Goal: Task Accomplishment & Management: Use online tool/utility

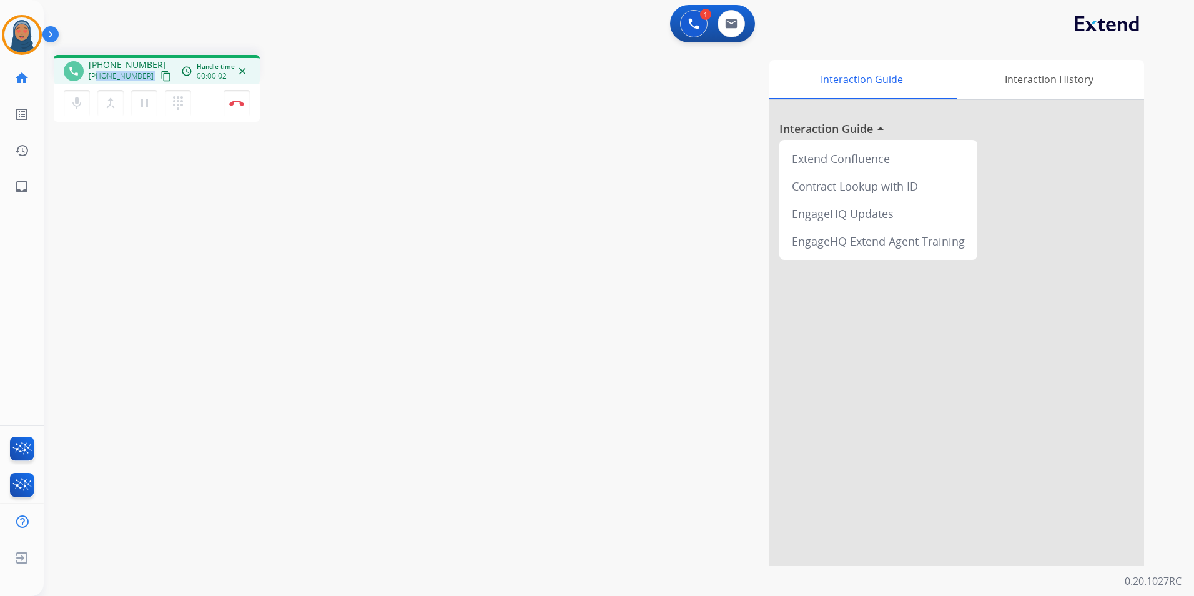
drag, startPoint x: 143, startPoint y: 76, endPoint x: 99, endPoint y: 81, distance: 44.6
click at [99, 81] on div "[PHONE_NUMBER] content_copy" at bounding box center [131, 76] width 85 height 15
copy div "8134788985 content_copy access_time Call metrics Queue 00:10 Hold 00:00 Talk 00…"
click at [239, 104] on img at bounding box center [236, 103] width 15 height 6
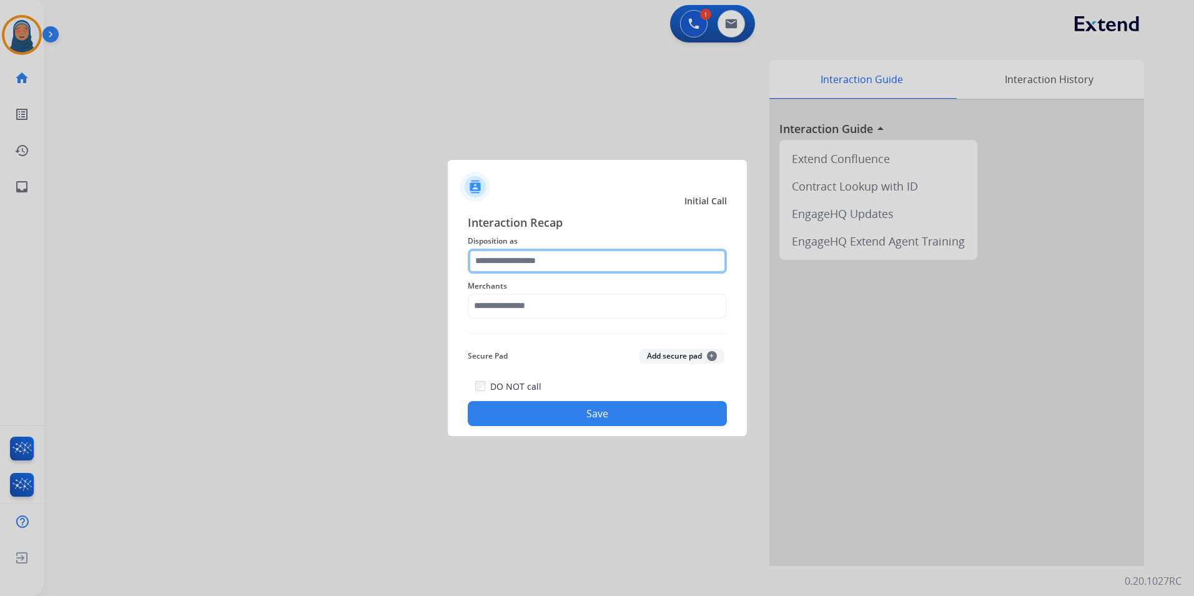
click at [605, 260] on input "text" at bounding box center [597, 261] width 259 height 25
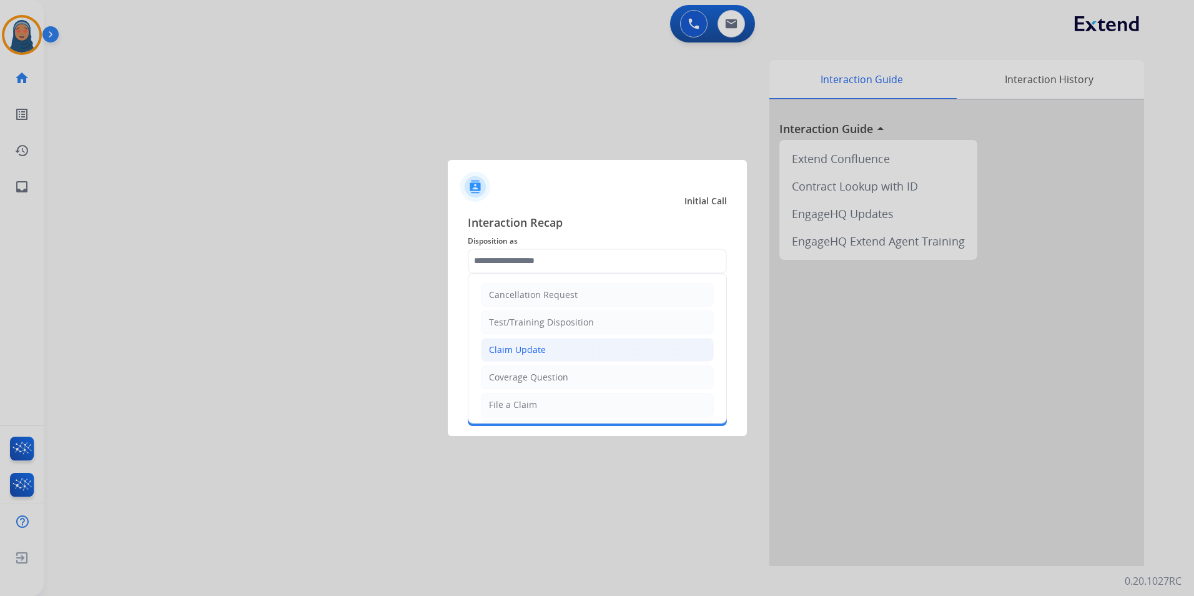
click at [536, 348] on div "Claim Update" at bounding box center [517, 349] width 57 height 12
type input "**********"
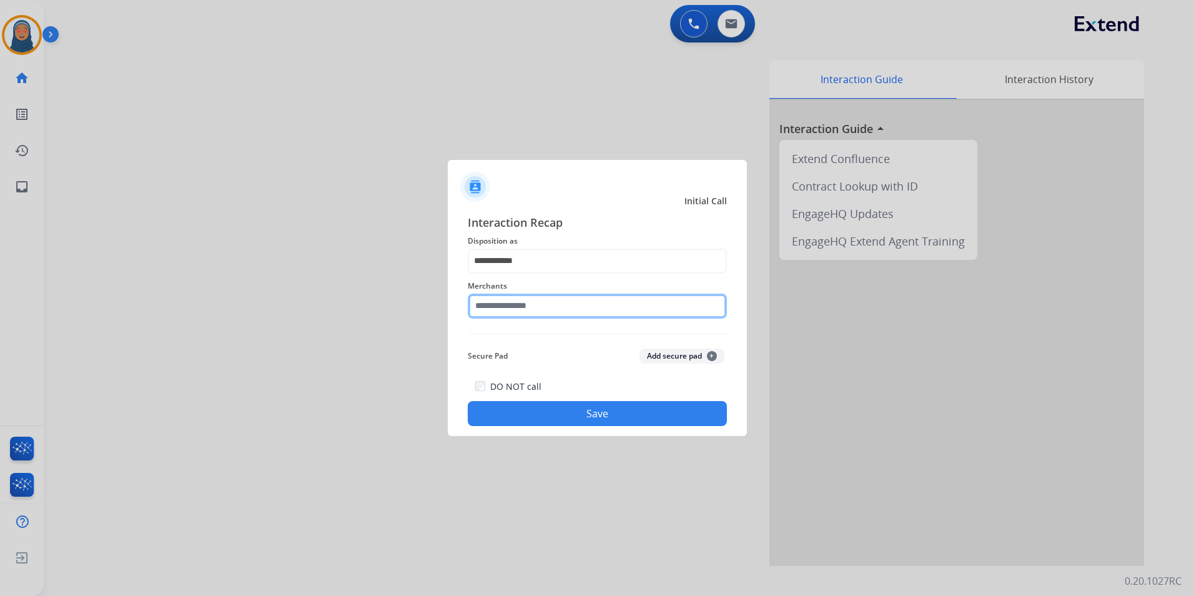
click at [537, 306] on input "text" at bounding box center [597, 306] width 259 height 25
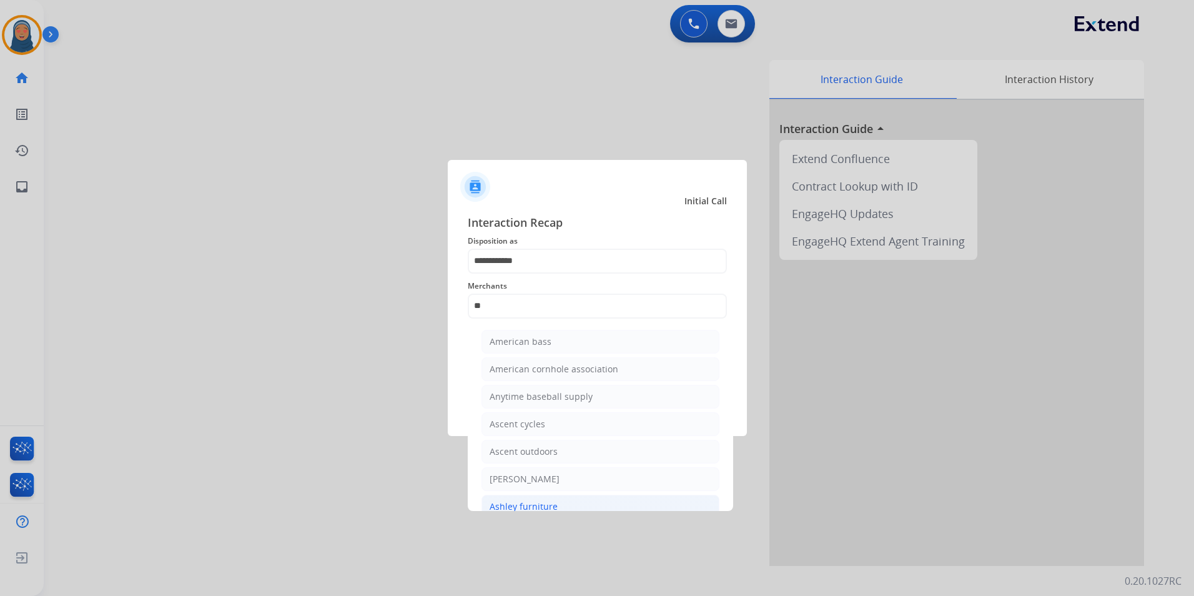
click at [548, 502] on div "Ashley furniture" at bounding box center [524, 506] width 68 height 12
type input "**********"
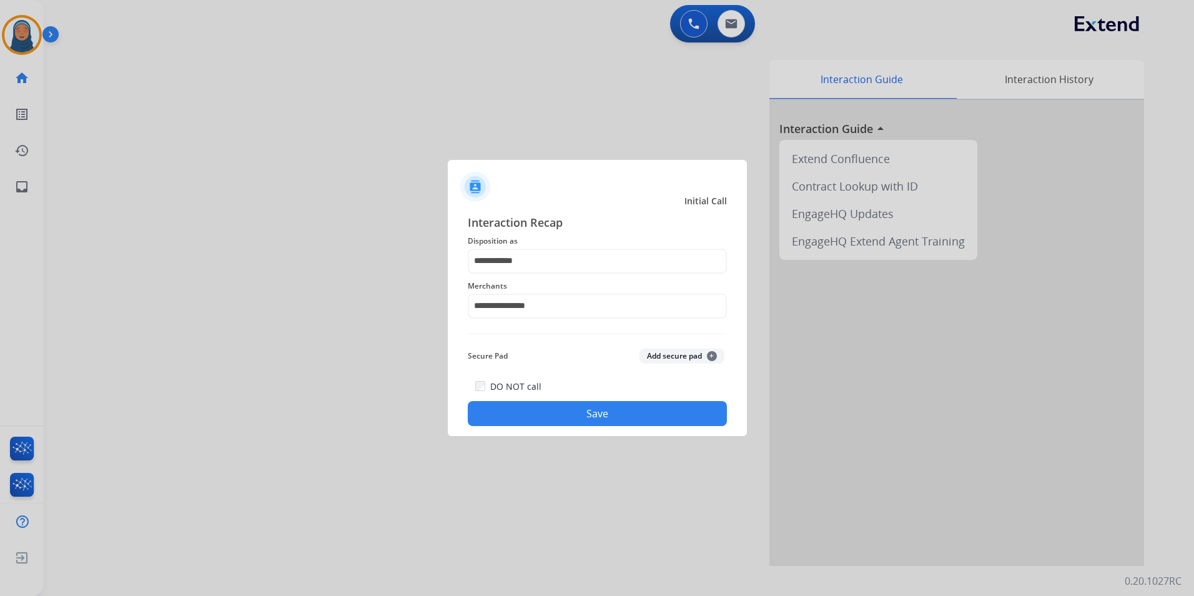
click at [546, 423] on button "Save" at bounding box center [597, 413] width 259 height 25
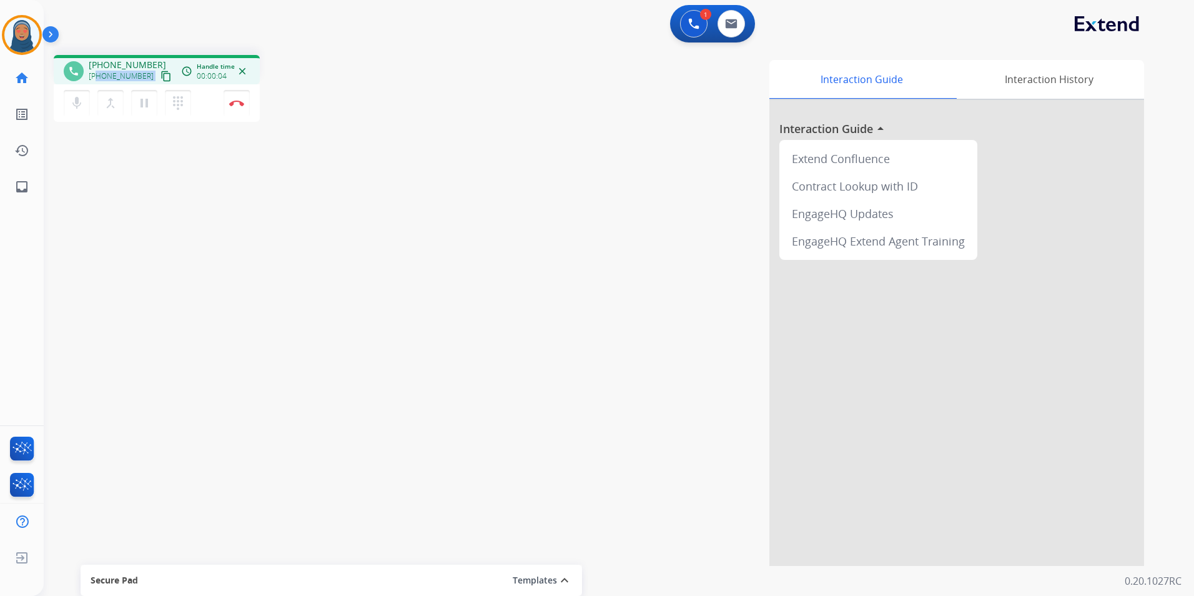
drag, startPoint x: 143, startPoint y: 77, endPoint x: 97, endPoint y: 80, distance: 45.7
click at [97, 80] on div "[PHONE_NUMBER] content_copy" at bounding box center [131, 76] width 85 height 15
copy div "5125602037 content_copy access_time Call metrics Queue 00:10 Hold 00:00 Talk 00…"
click at [245, 108] on button "Disconnect" at bounding box center [237, 103] width 26 height 26
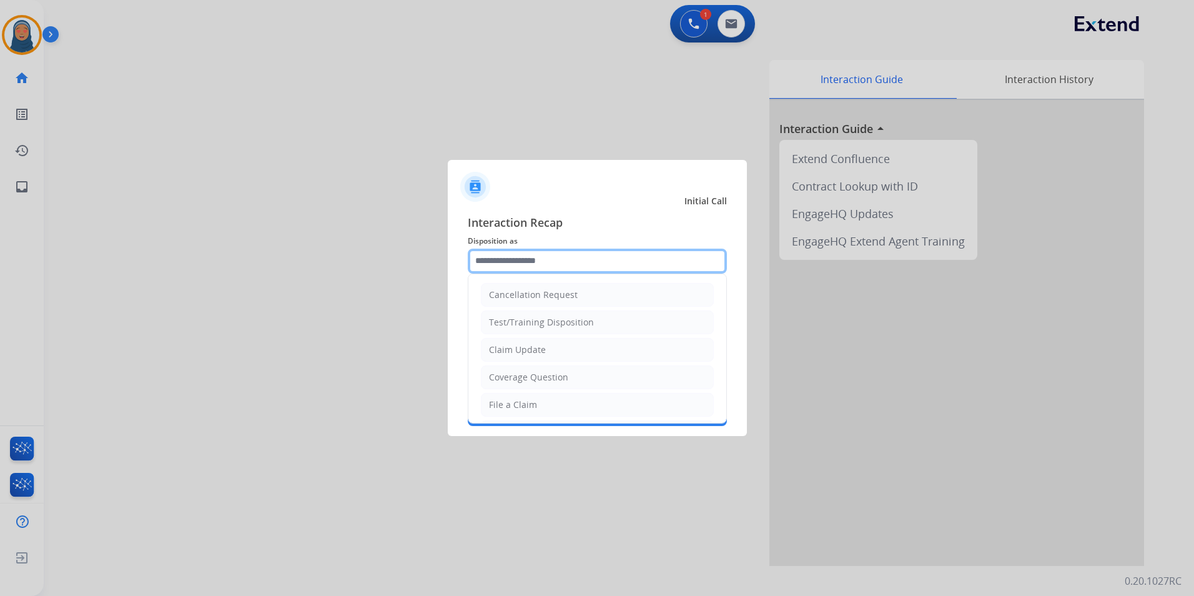
click at [577, 266] on input "text" at bounding box center [597, 261] width 259 height 25
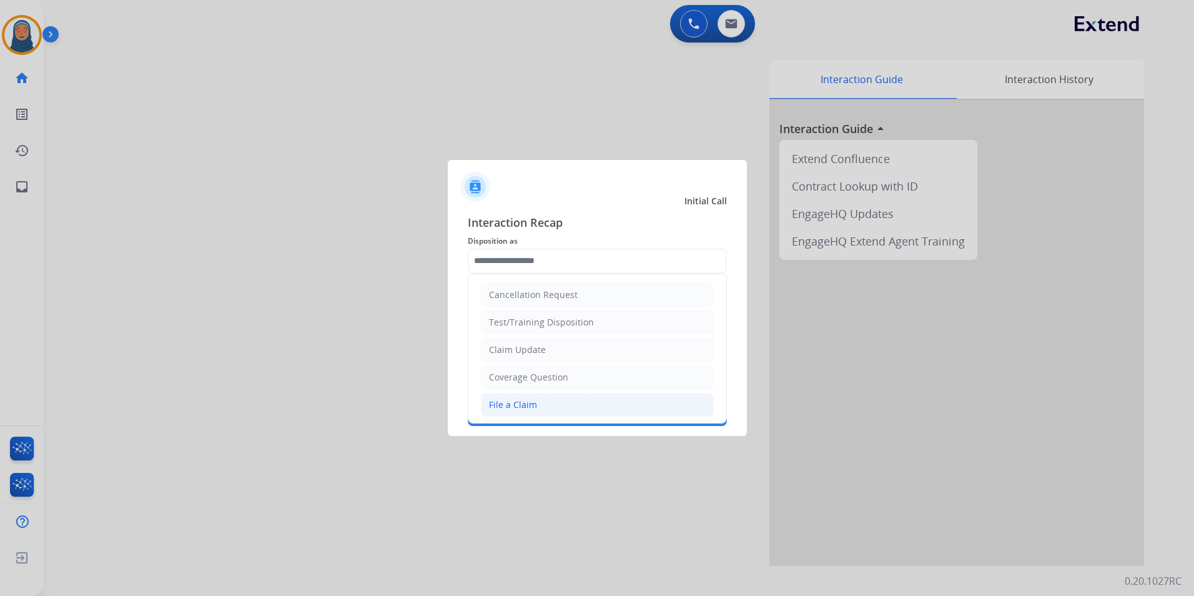
drag, startPoint x: 556, startPoint y: 407, endPoint x: 566, endPoint y: 345, distance: 62.6
click at [558, 403] on li "File a Claim" at bounding box center [597, 405] width 233 height 24
type input "**********"
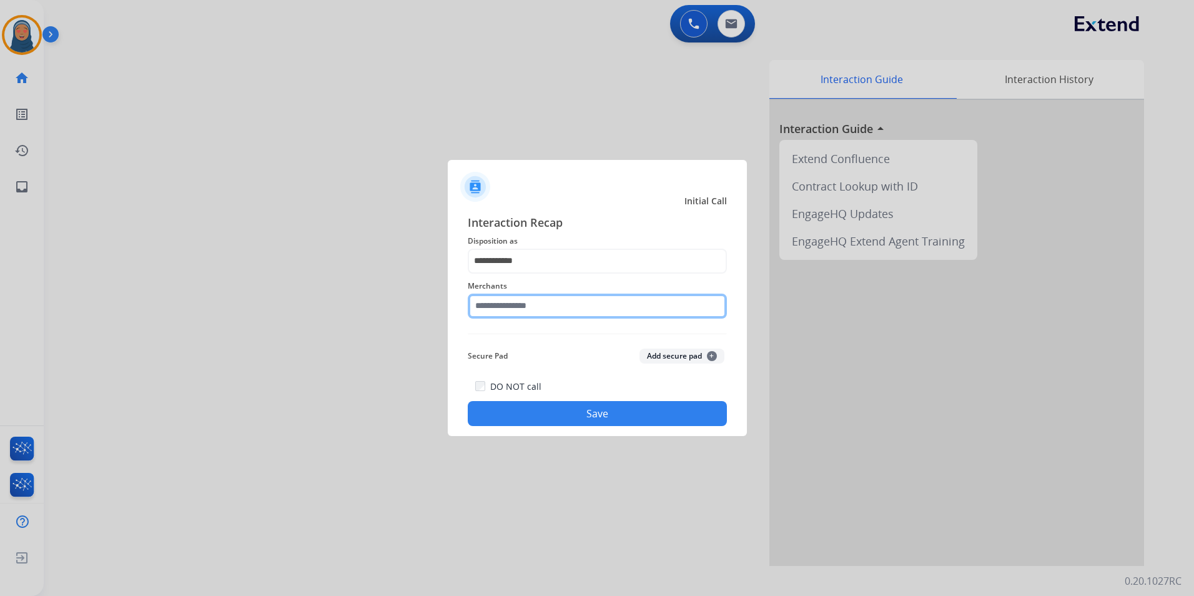
click at [568, 310] on input "text" at bounding box center [597, 306] width 259 height 25
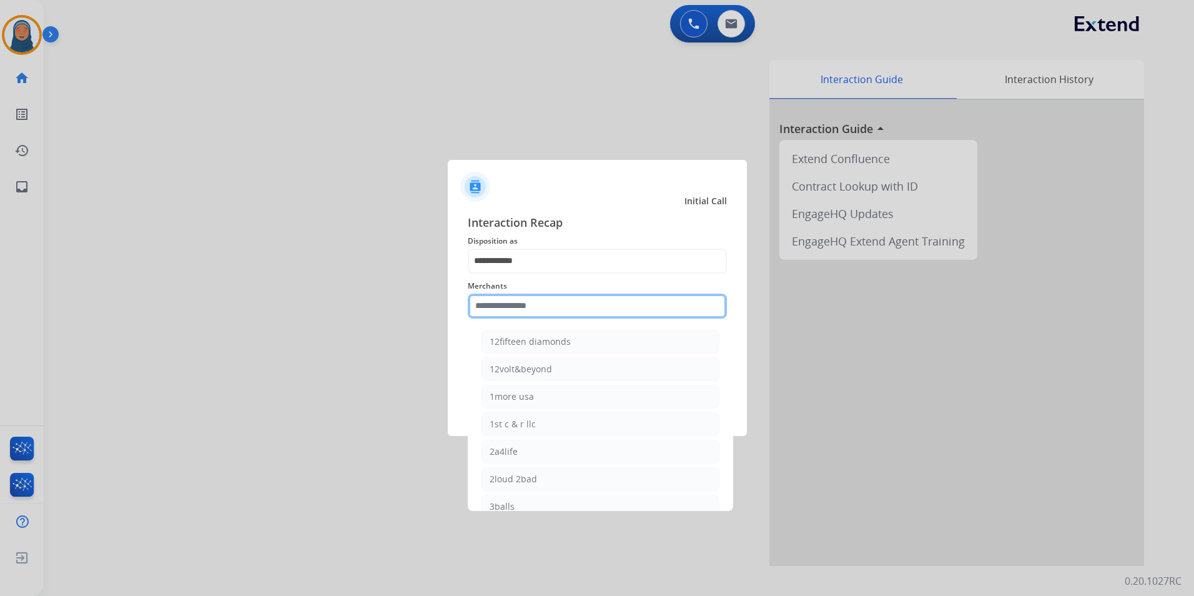
type input "*"
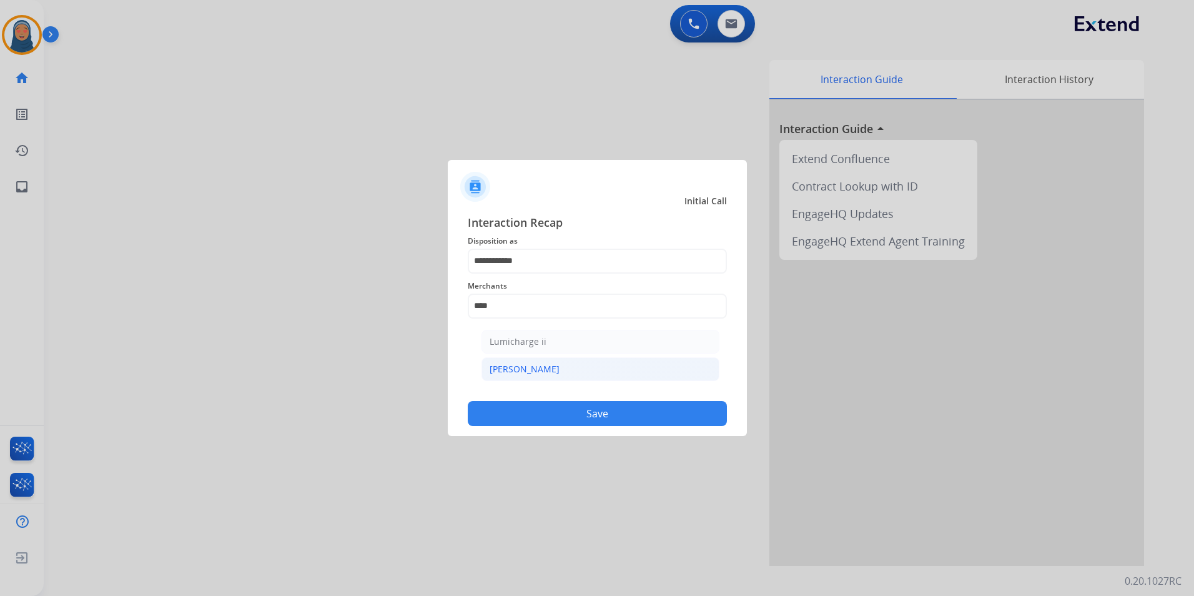
drag, startPoint x: 525, startPoint y: 371, endPoint x: 548, endPoint y: 384, distance: 26.6
click at [525, 370] on li "[PERSON_NAME]" at bounding box center [601, 369] width 238 height 24
type input "********"
click at [570, 415] on button "Save" at bounding box center [597, 413] width 259 height 25
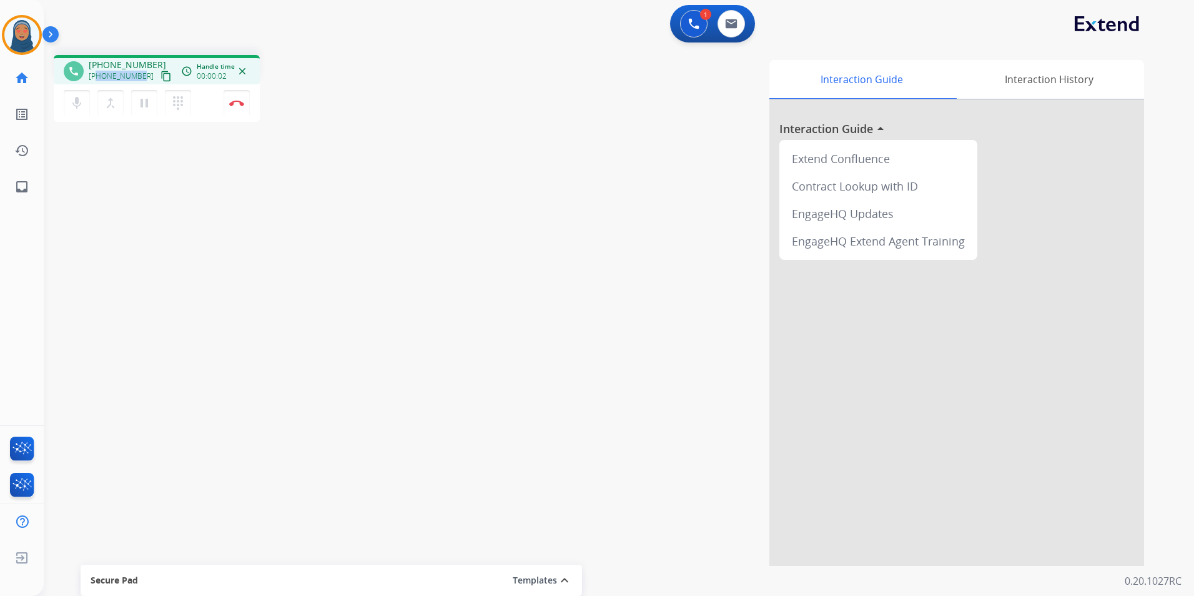
drag, startPoint x: 141, startPoint y: 77, endPoint x: 97, endPoint y: 77, distance: 43.7
click at [97, 77] on div "[PHONE_NUMBER] content_copy" at bounding box center [131, 76] width 85 height 15
copy span "3237654080"
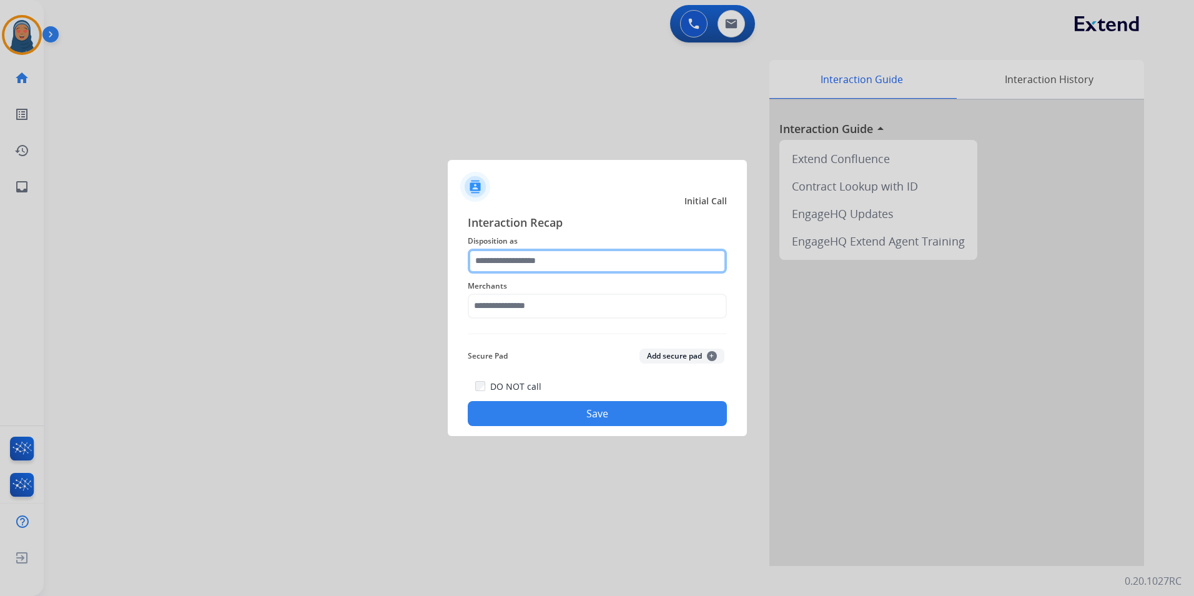
click at [539, 263] on input "text" at bounding box center [597, 261] width 259 height 25
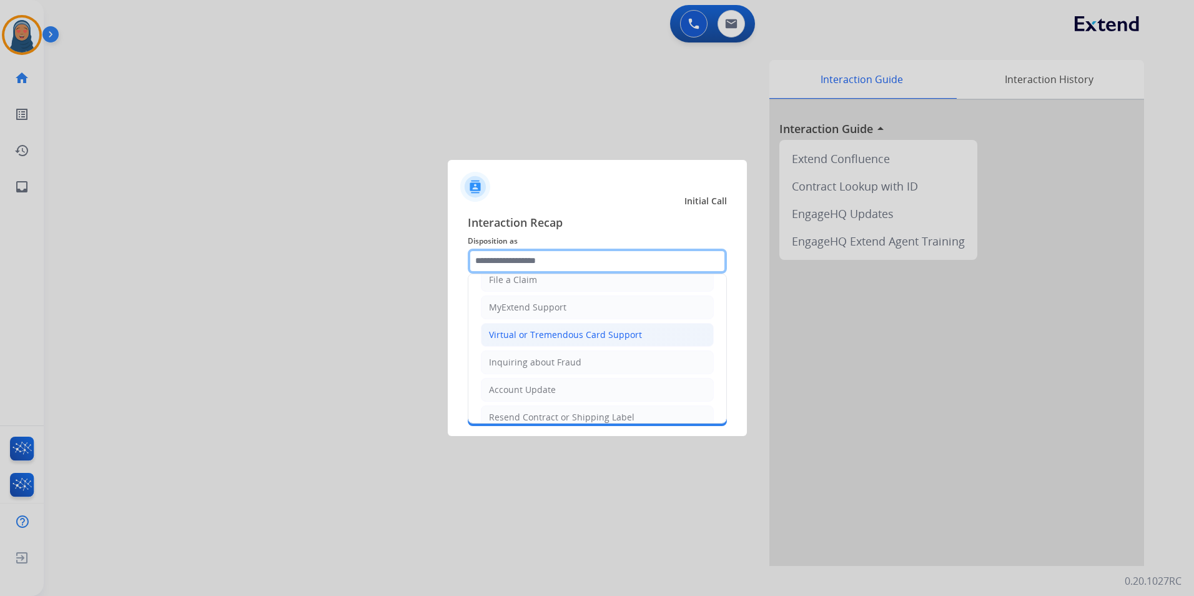
scroll to position [62, 0]
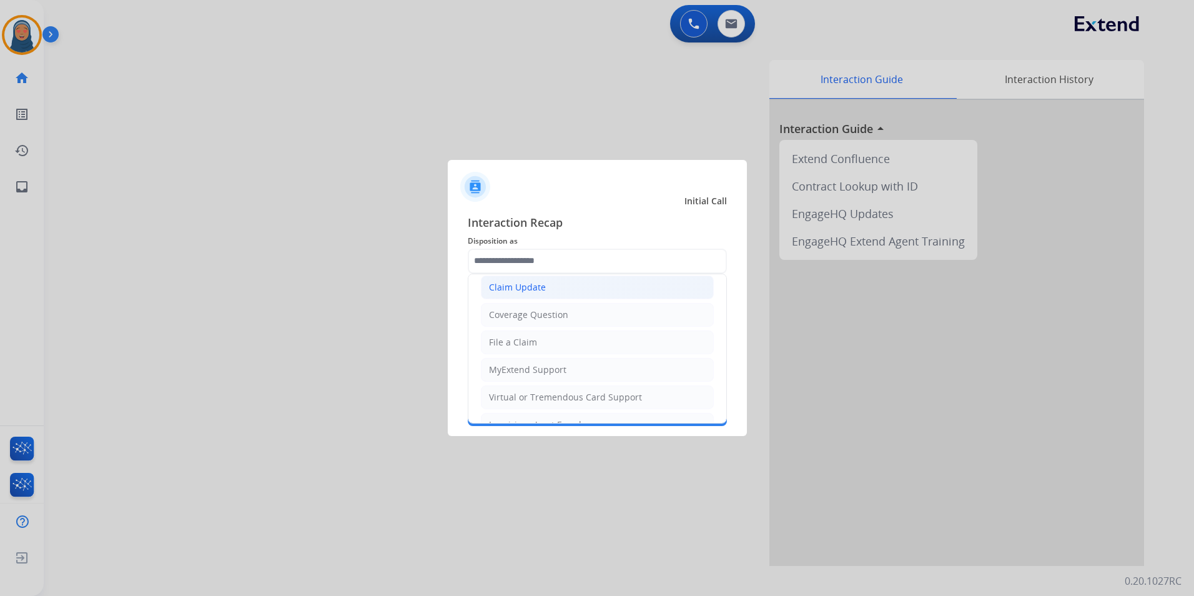
click at [530, 282] on div "Claim Update" at bounding box center [517, 287] width 57 height 12
type input "**********"
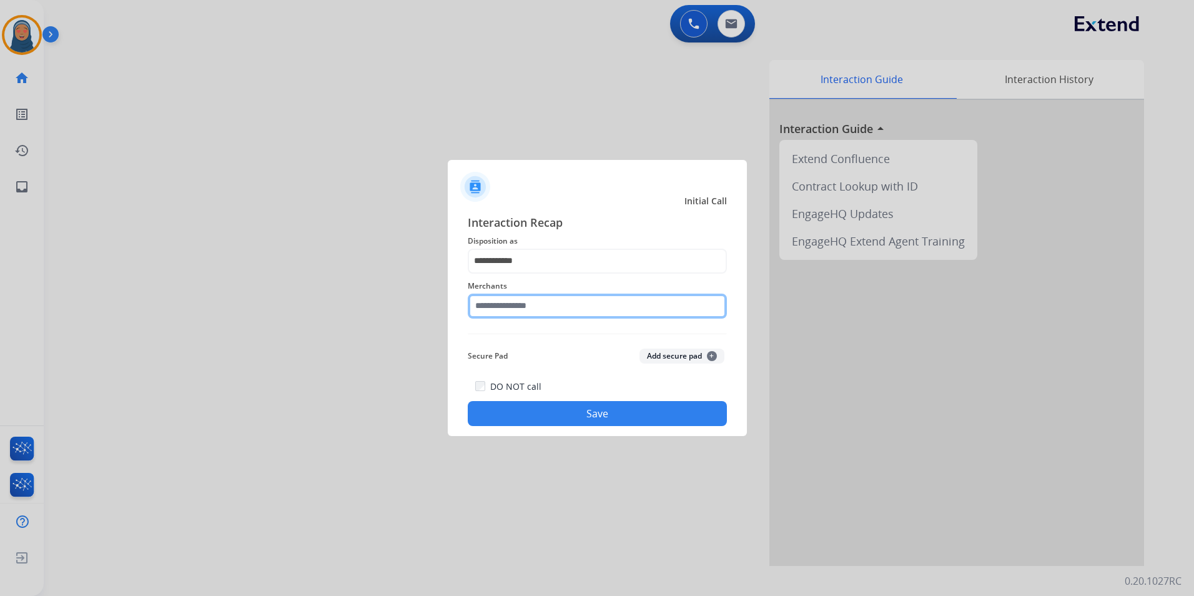
click at [543, 310] on input "text" at bounding box center [597, 306] width 259 height 25
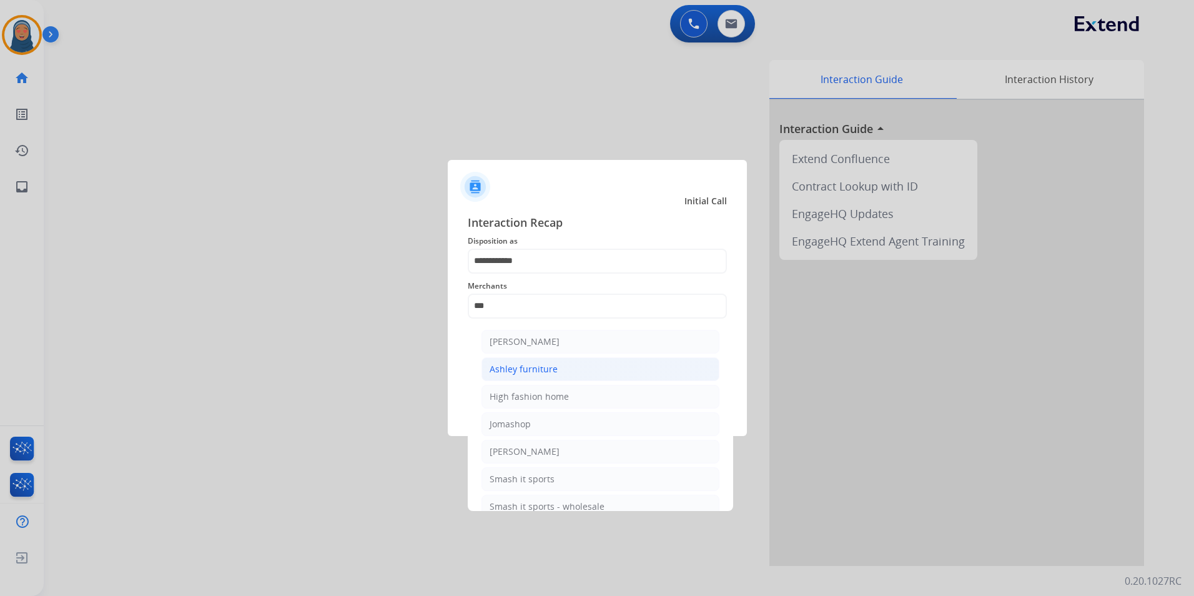
click at [530, 365] on div "Ashley furniture" at bounding box center [524, 369] width 68 height 12
type input "**********"
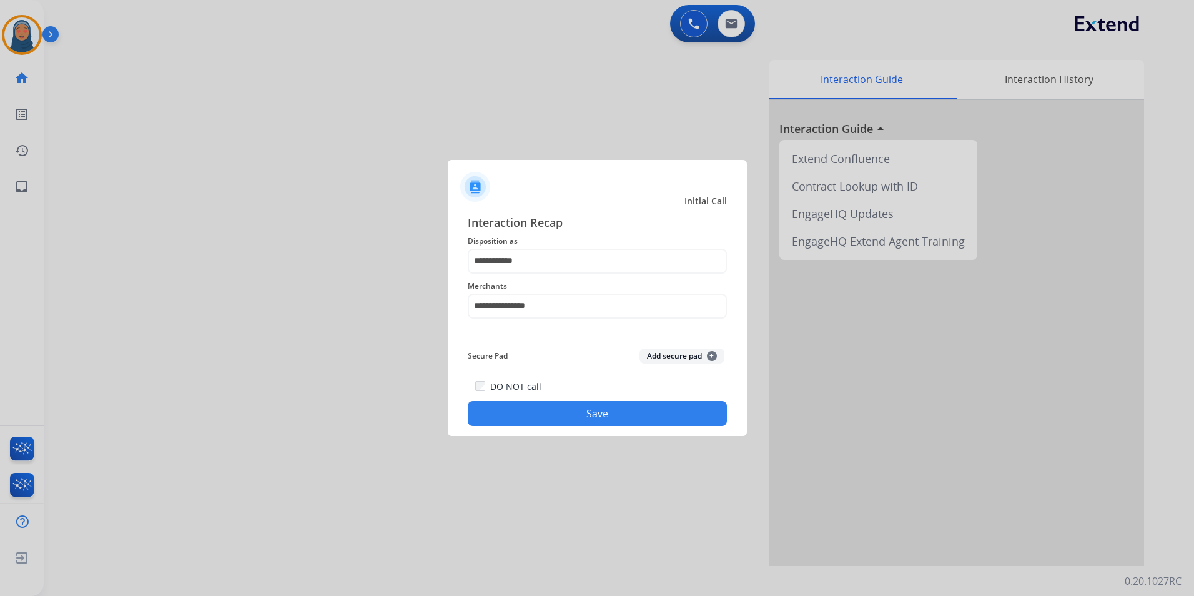
click at [597, 416] on button "Save" at bounding box center [597, 413] width 259 height 25
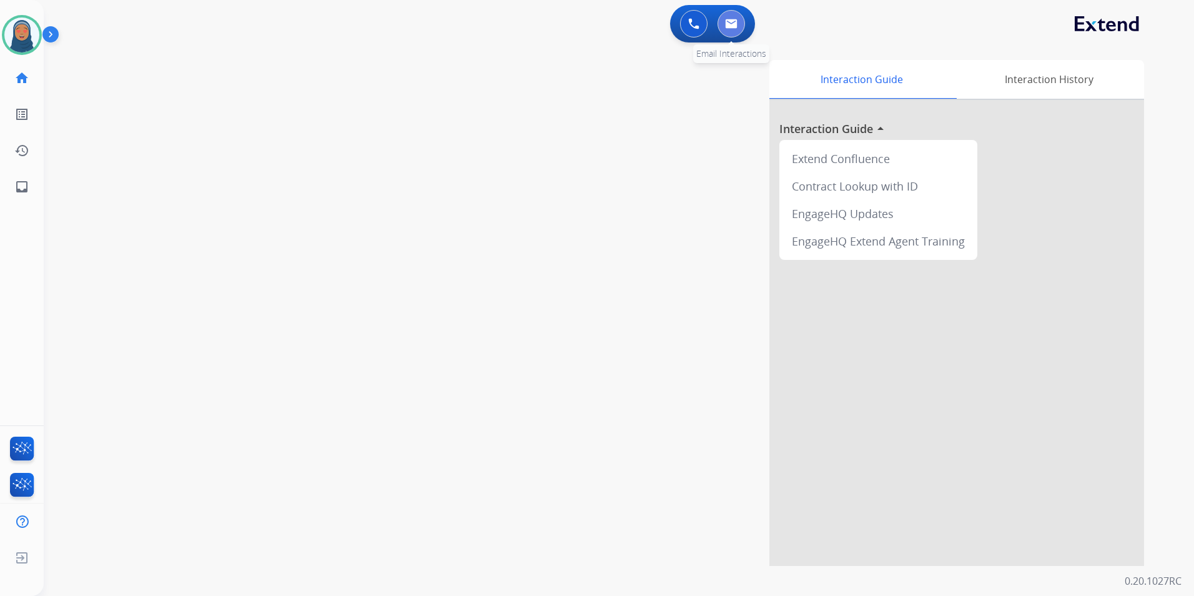
click at [733, 27] on img at bounding box center [731, 24] width 12 height 10
select select "**********"
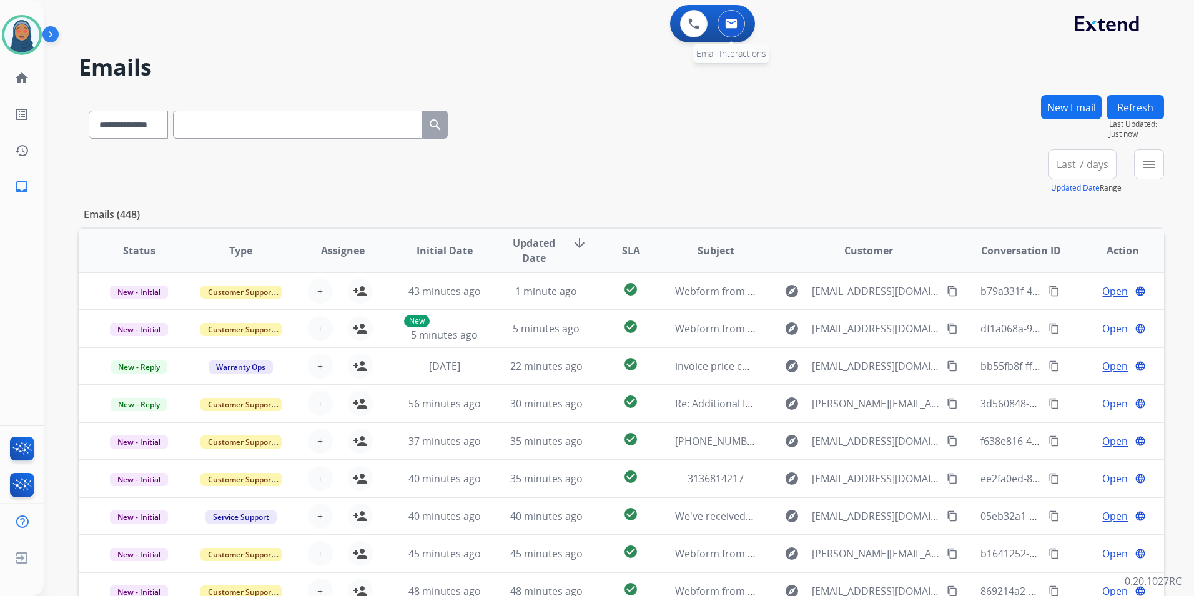
click at [725, 21] on img at bounding box center [731, 24] width 12 height 10
click at [1073, 107] on button "New Email" at bounding box center [1071, 107] width 61 height 24
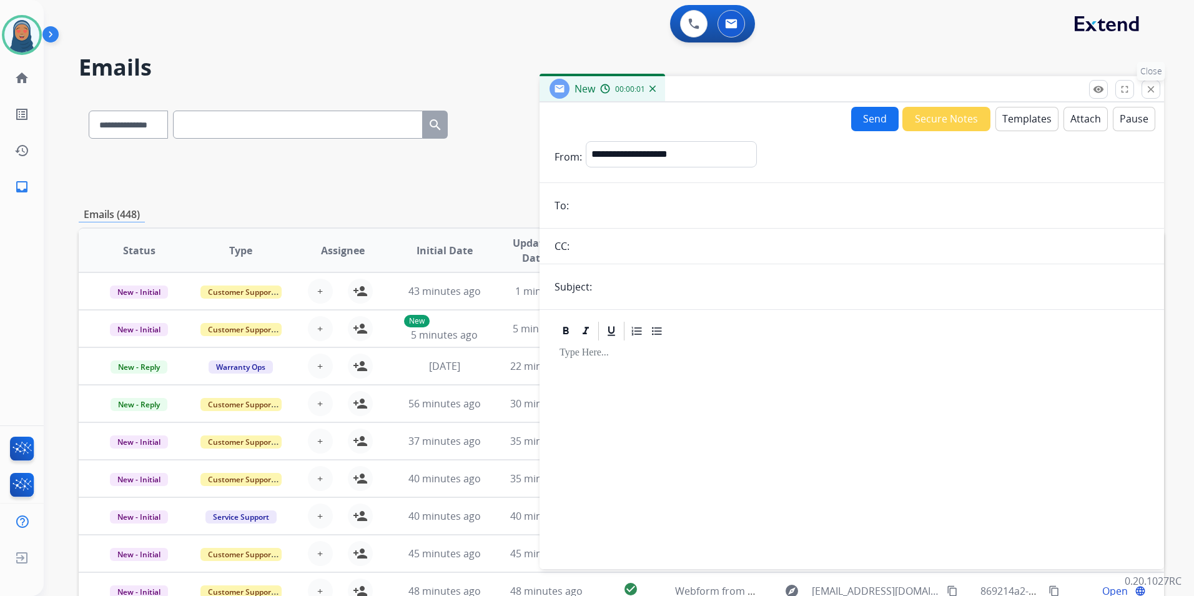
click at [1150, 87] on mat-icon "close" at bounding box center [1150, 89] width 11 height 11
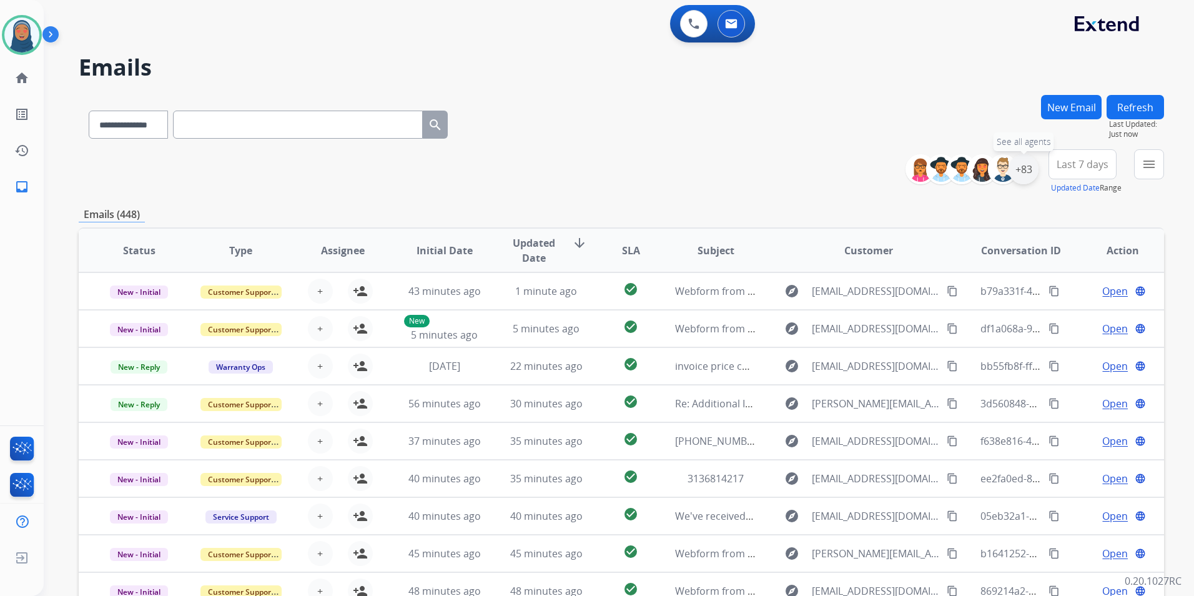
drag, startPoint x: 1021, startPoint y: 166, endPoint x: 1020, endPoint y: 172, distance: 6.4
click at [1022, 166] on div "+83" at bounding box center [1024, 169] width 30 height 30
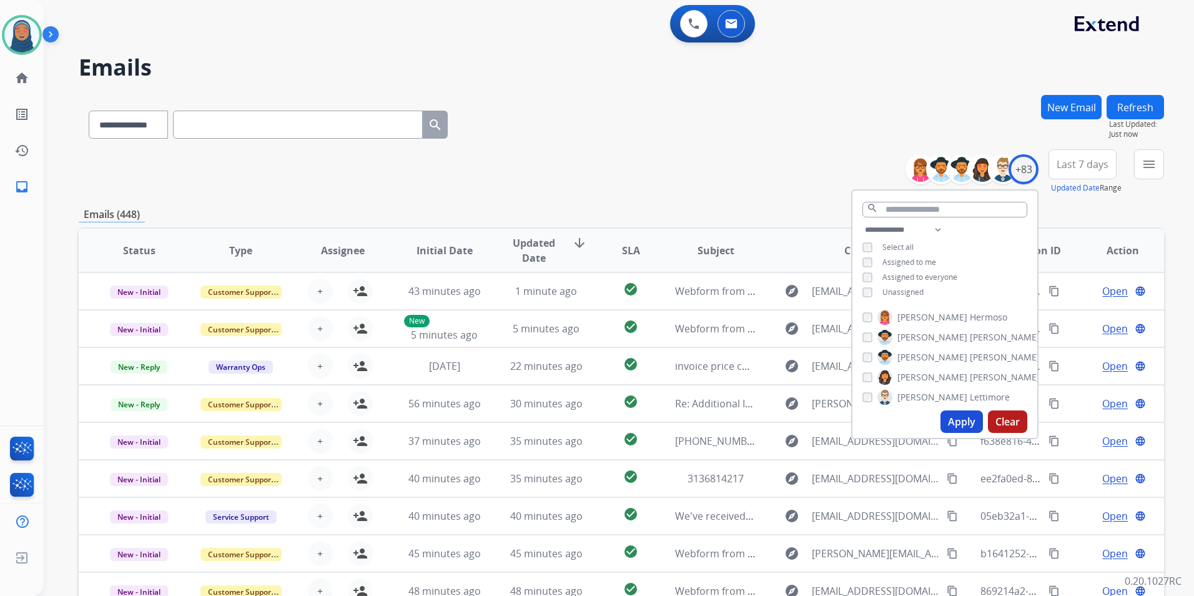
drag, startPoint x: 961, startPoint y: 430, endPoint x: 959, endPoint y: 419, distance: 10.8
click at [961, 429] on button "Apply" at bounding box center [962, 421] width 42 height 22
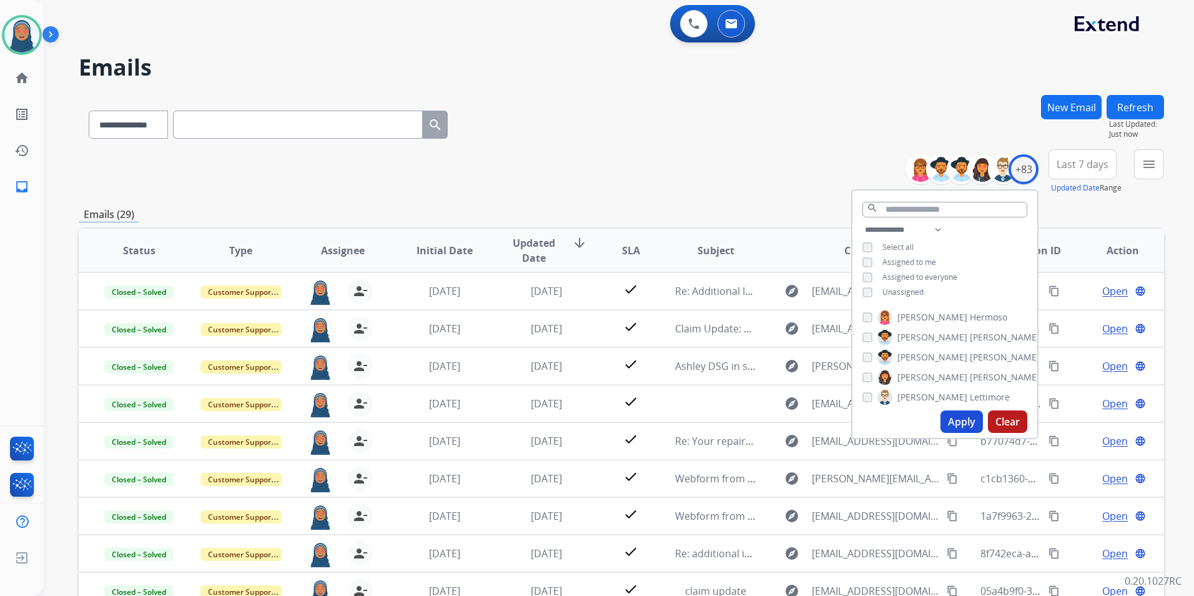
click at [648, 116] on div "**********" at bounding box center [621, 122] width 1085 height 54
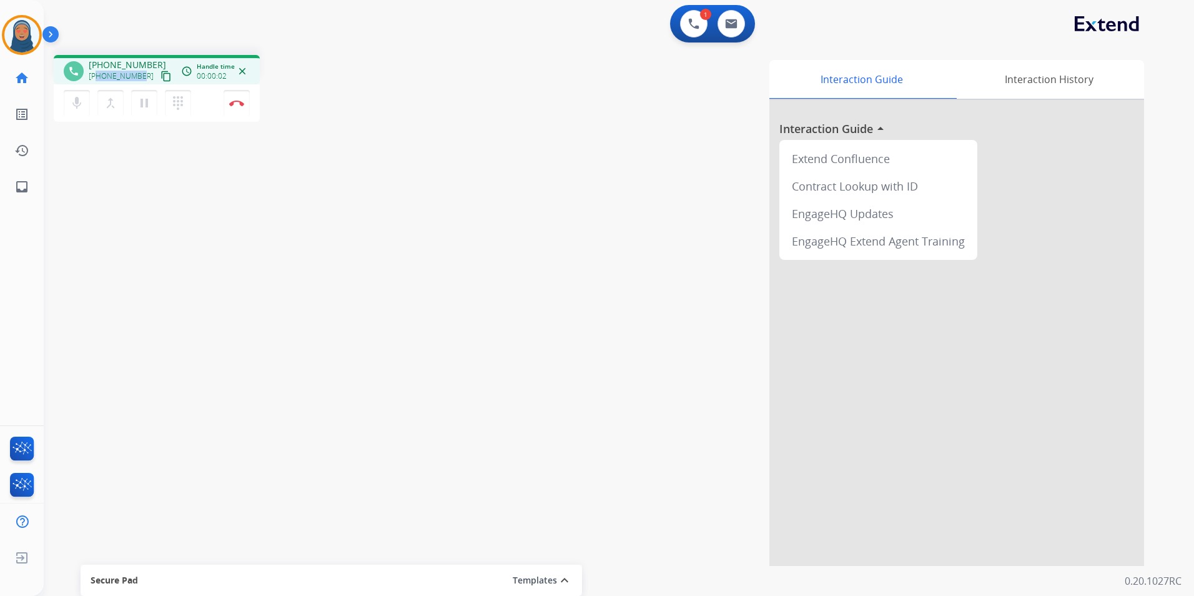
drag, startPoint x: 141, startPoint y: 76, endPoint x: 97, endPoint y: 79, distance: 43.8
click at [97, 79] on div "[PHONE_NUMBER] content_copy" at bounding box center [131, 76] width 85 height 15
copy span "7862304410"
click at [244, 107] on button "Disconnect" at bounding box center [237, 103] width 26 height 26
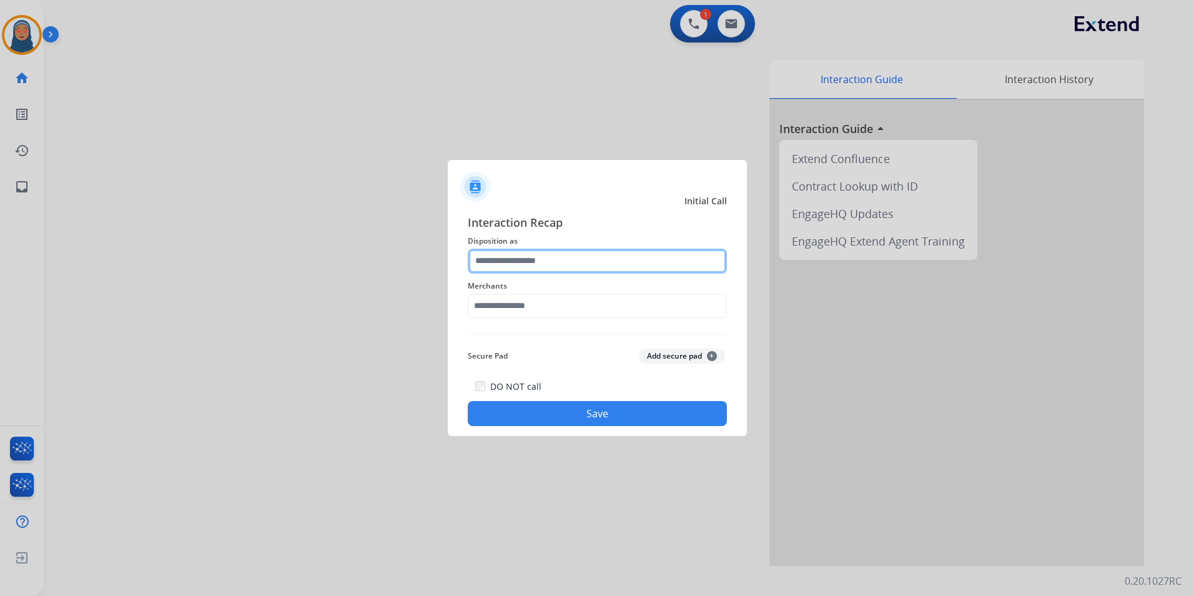
click at [507, 267] on input "text" at bounding box center [597, 261] width 259 height 25
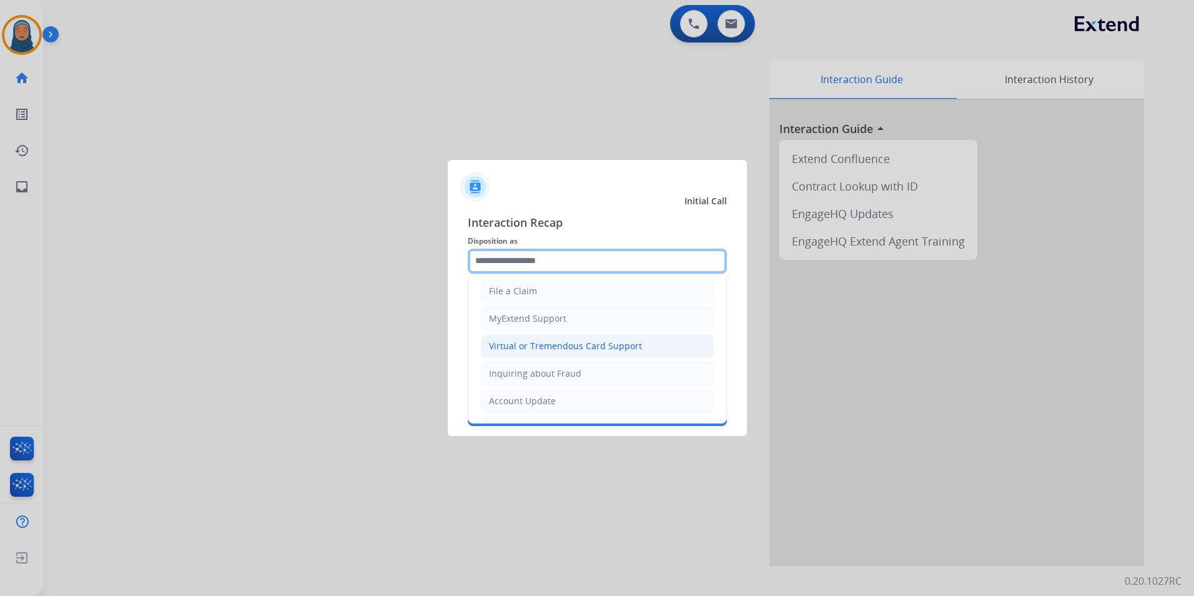
scroll to position [125, 0]
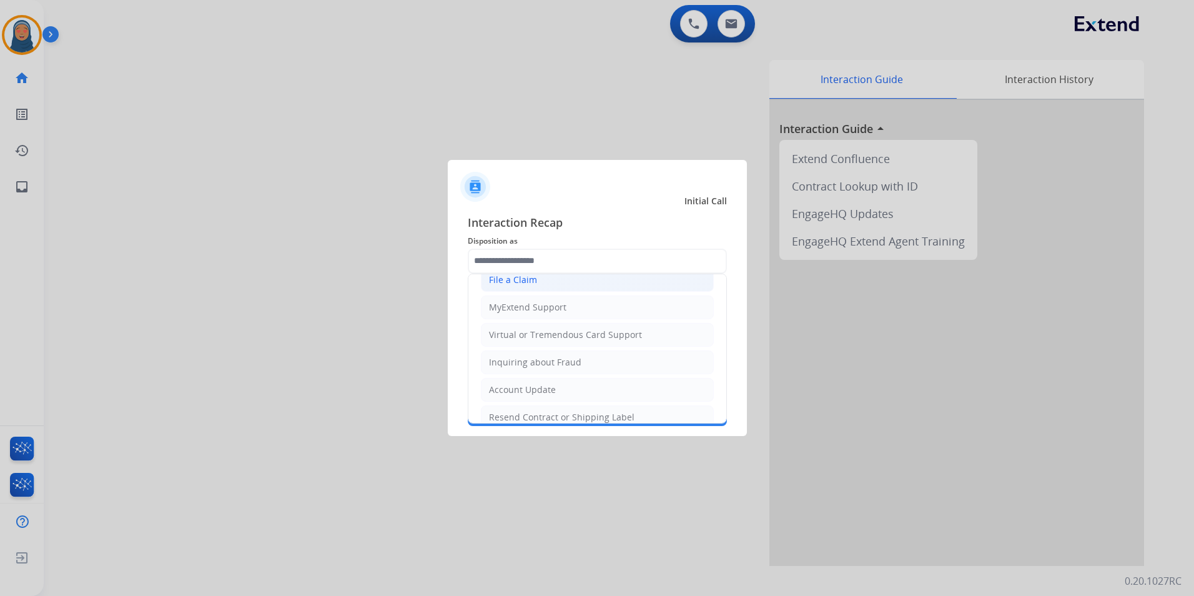
click at [536, 286] on li "File a Claim" at bounding box center [597, 280] width 233 height 24
type input "**********"
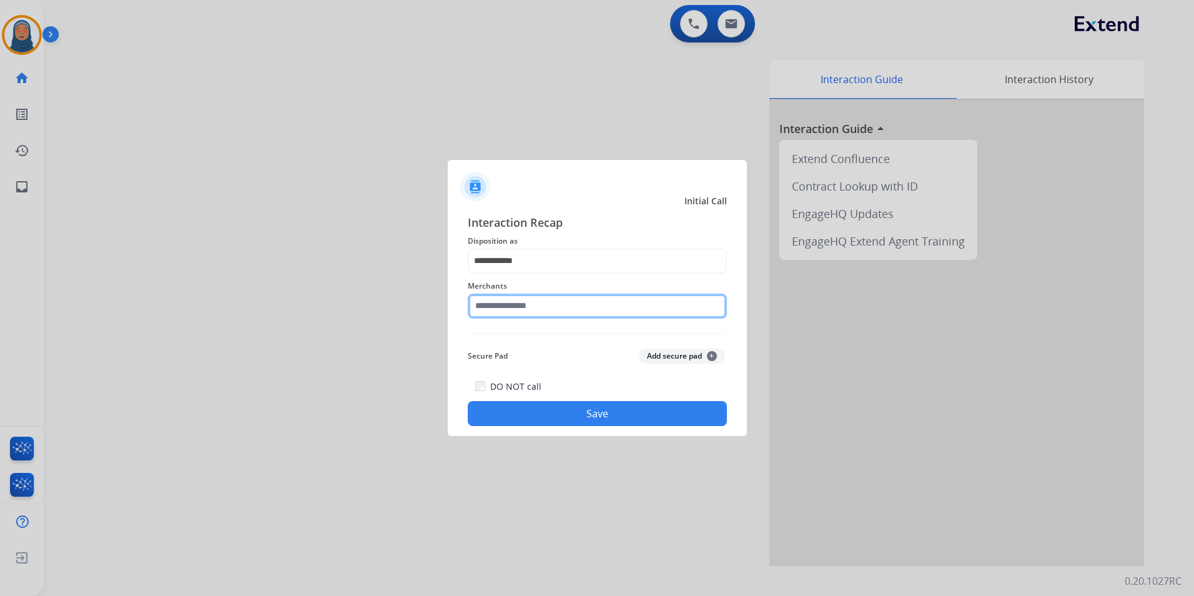
click at [571, 312] on input "text" at bounding box center [597, 306] width 259 height 25
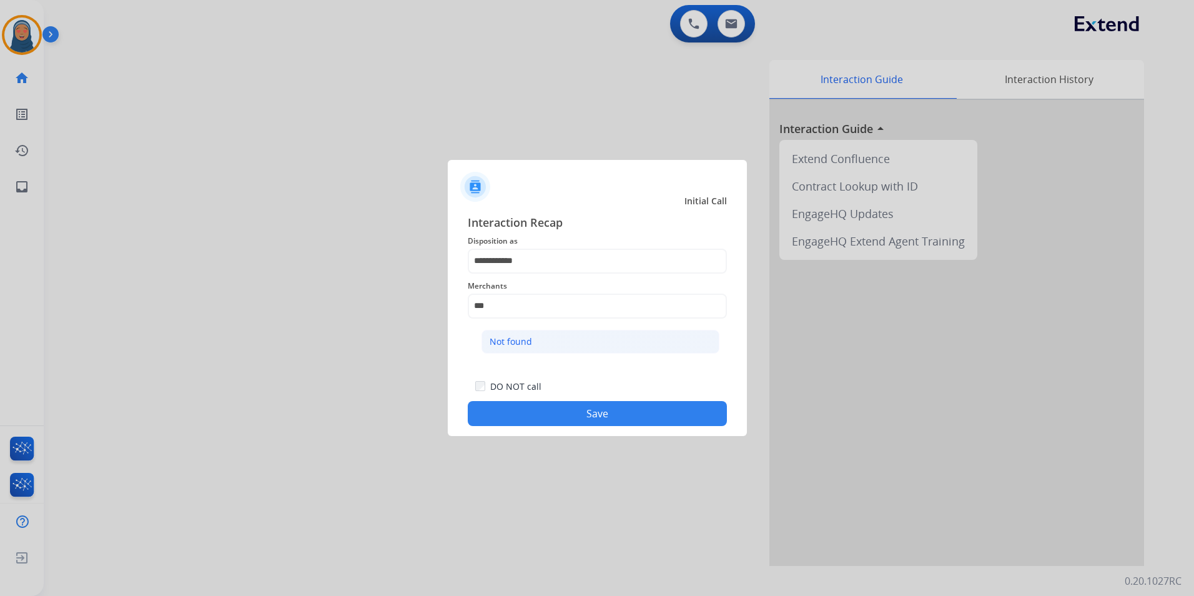
click at [505, 345] on div "Not found" at bounding box center [511, 341] width 42 height 12
type input "*********"
click at [591, 416] on button "Save" at bounding box center [597, 413] width 259 height 25
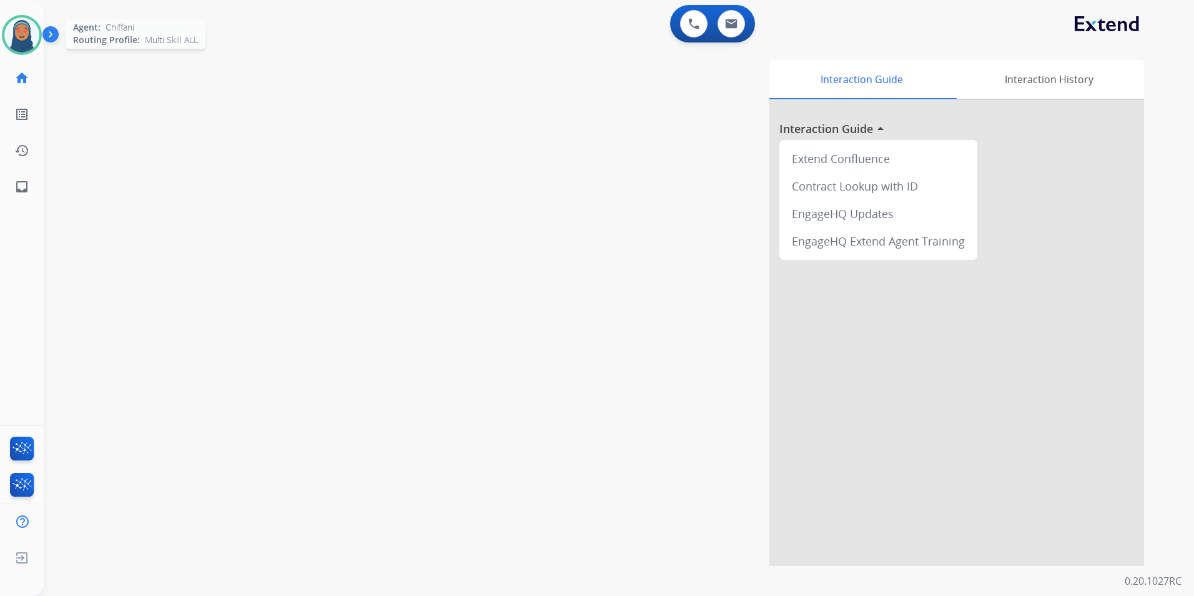
click at [21, 46] on img at bounding box center [21, 34] width 35 height 35
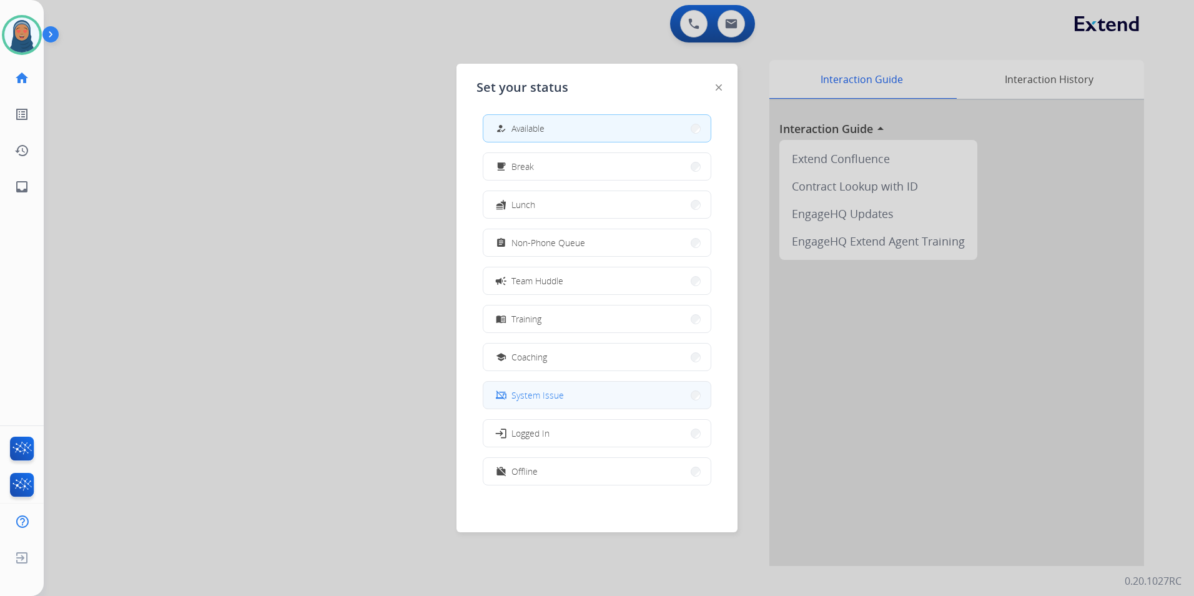
scroll to position [4, 0]
click at [567, 466] on button "work_off Offline" at bounding box center [596, 470] width 227 height 27
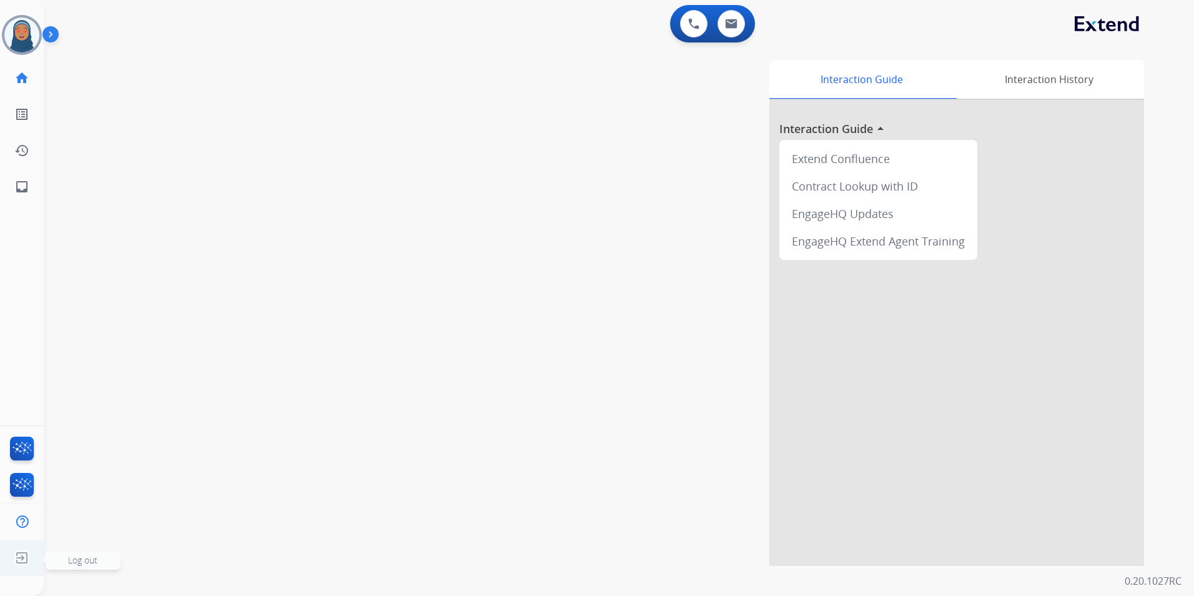
click at [21, 556] on img at bounding box center [22, 558] width 22 height 24
click at [91, 561] on span "Log out" at bounding box center [82, 560] width 29 height 12
